Goal: Task Accomplishment & Management: Manage account settings

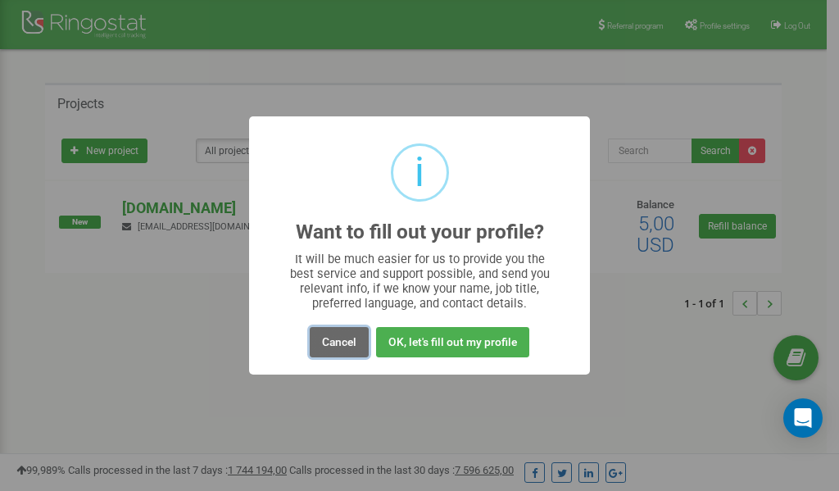
click at [336, 341] on button "Cancel" at bounding box center [339, 342] width 59 height 30
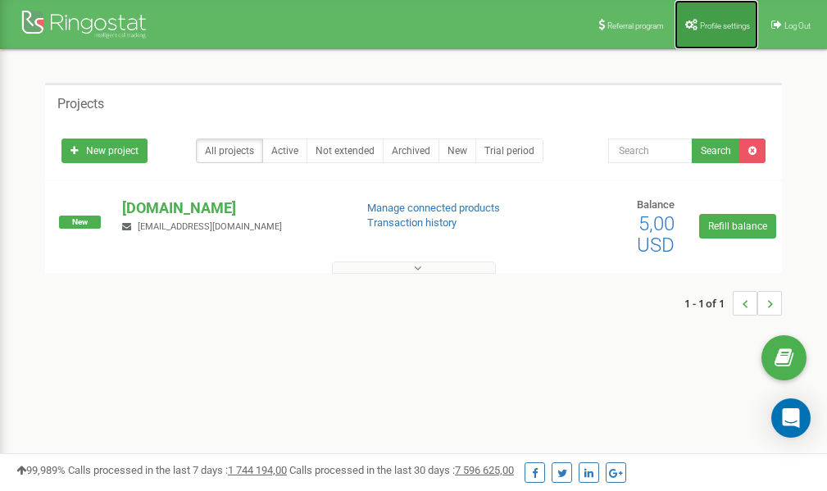
click at [719, 17] on link "Profile settings" at bounding box center [716, 24] width 84 height 49
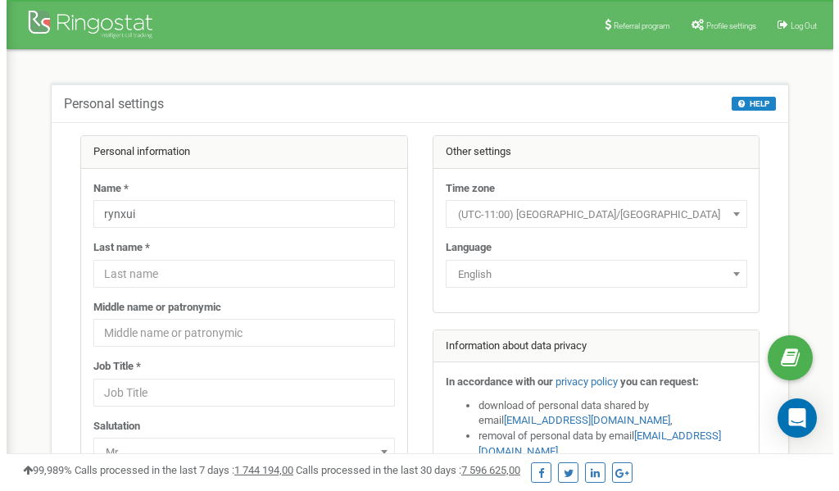
scroll to position [82, 0]
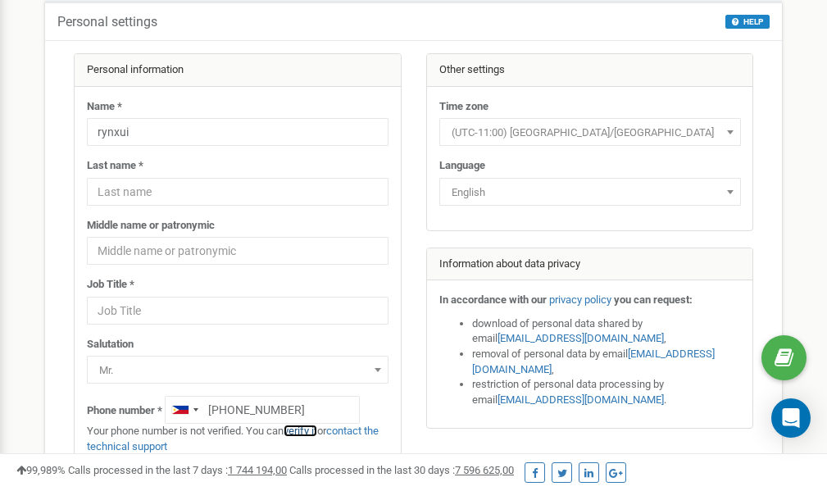
click at [310, 429] on link "verify it" at bounding box center [301, 430] width 34 height 12
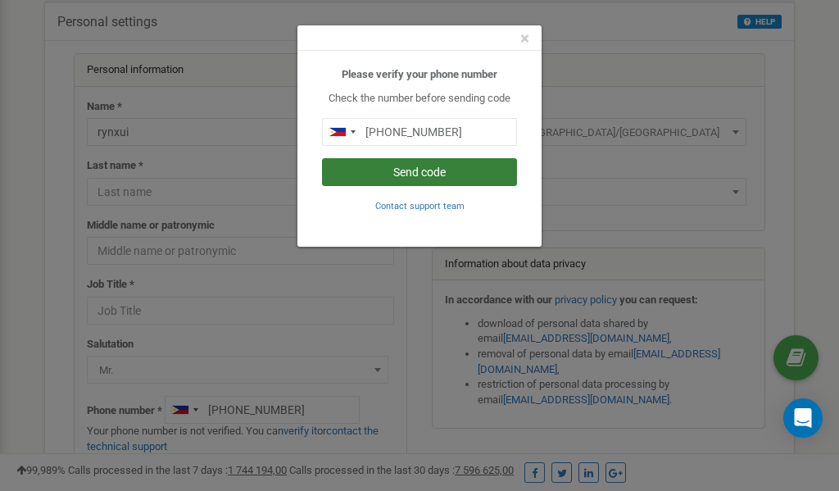
click at [407, 166] on button "Send code" at bounding box center [419, 172] width 195 height 28
